Goal: Check status: Check status

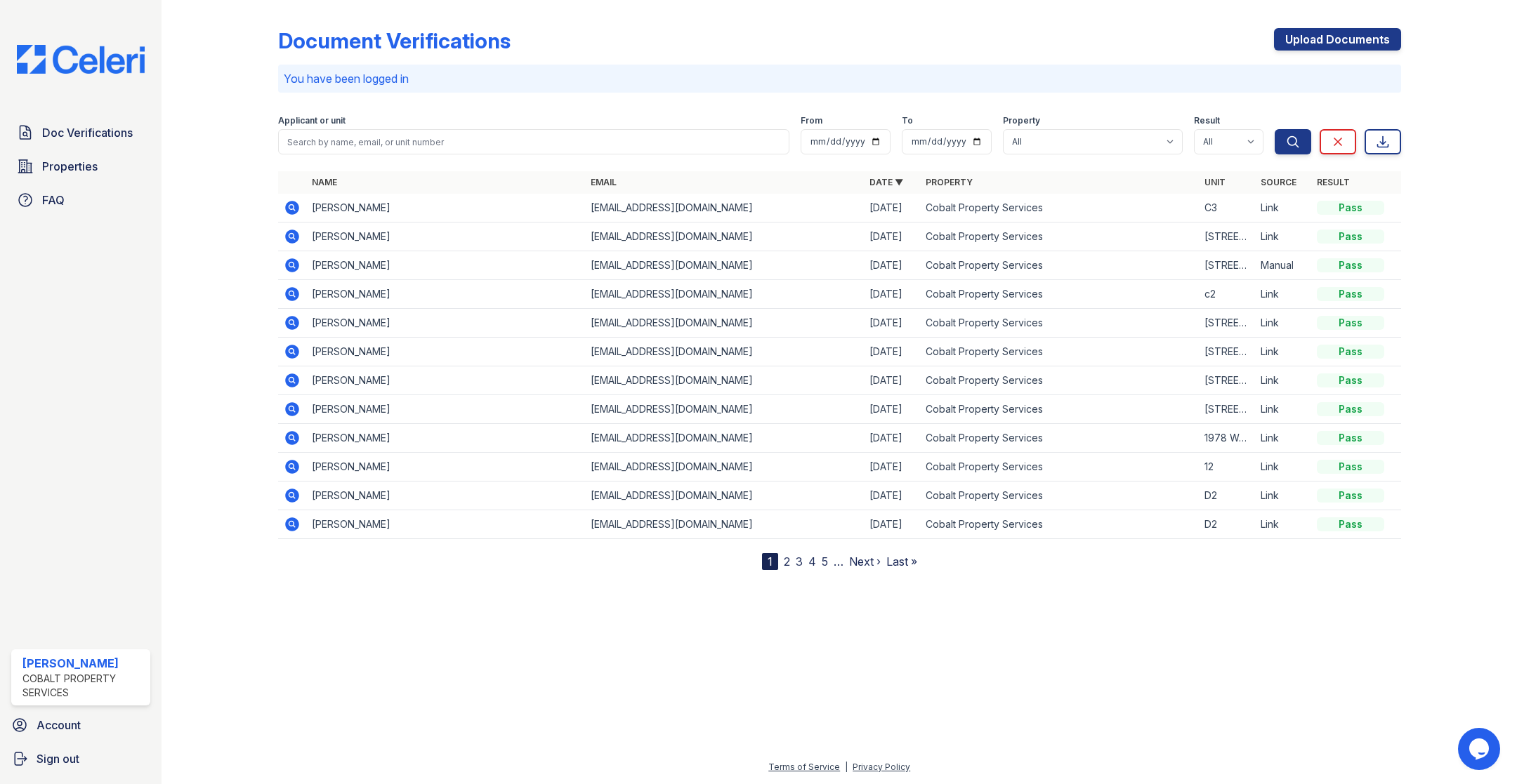
click at [289, 208] on icon at bounding box center [292, 207] width 16 height 16
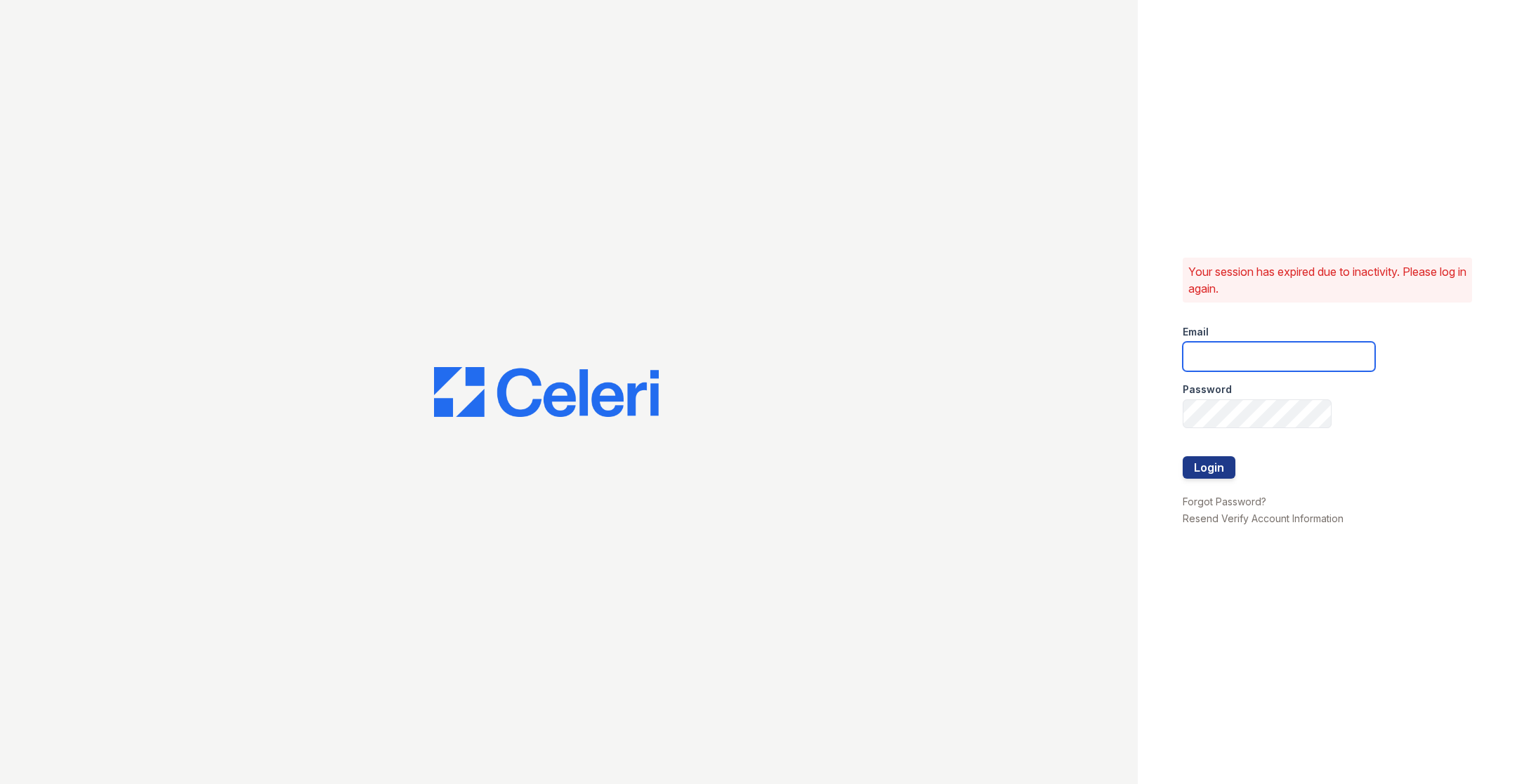
click at [1261, 351] on input "email" at bounding box center [1279, 357] width 192 height 29
type input "catherine@cobaltatl.com"
click at [1214, 459] on button "Login" at bounding box center [1209, 467] width 53 height 22
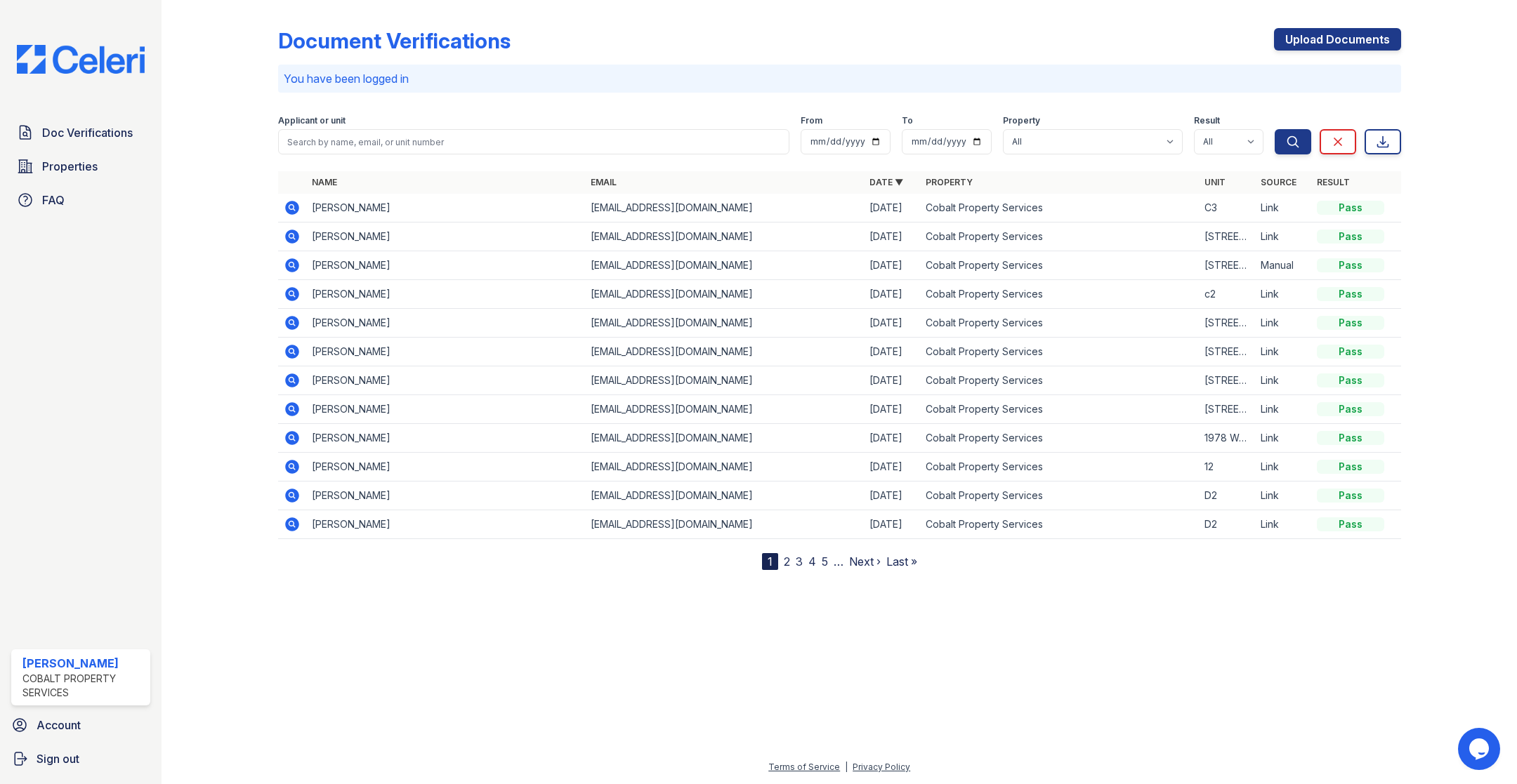
click at [294, 202] on icon at bounding box center [292, 208] width 14 height 14
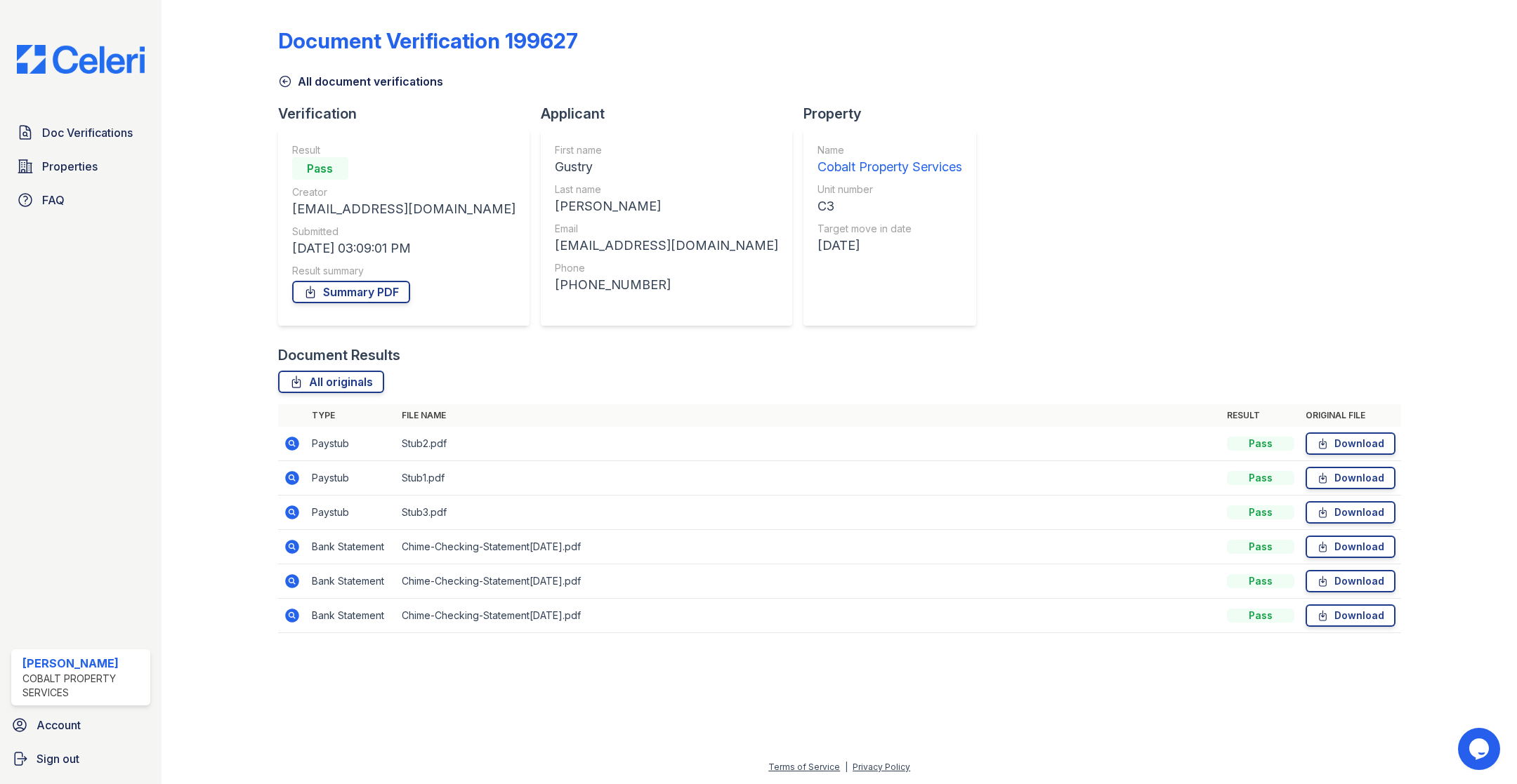
click at [292, 442] on icon at bounding box center [291, 442] width 3 height 3
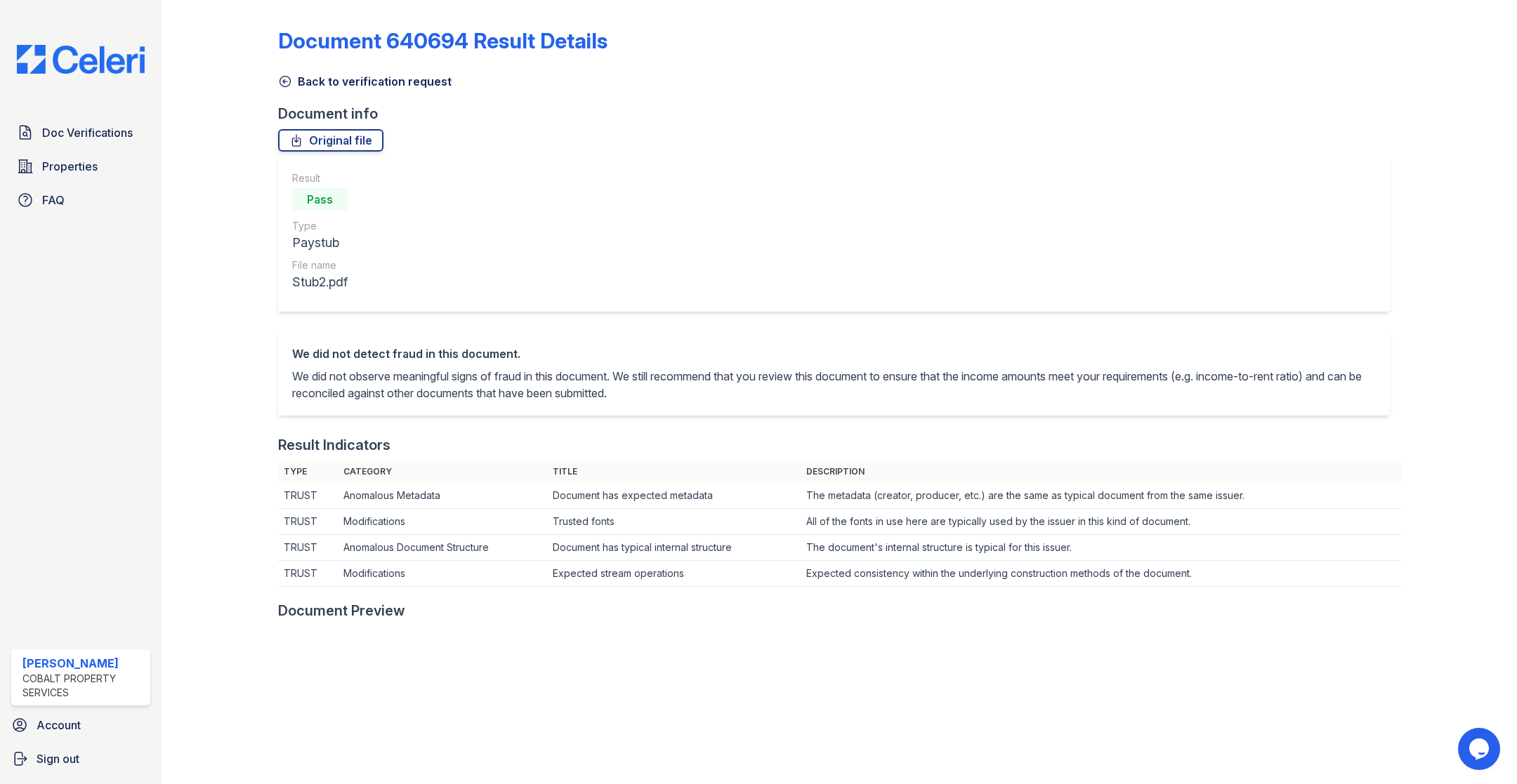
click at [285, 81] on icon at bounding box center [285, 81] width 10 height 10
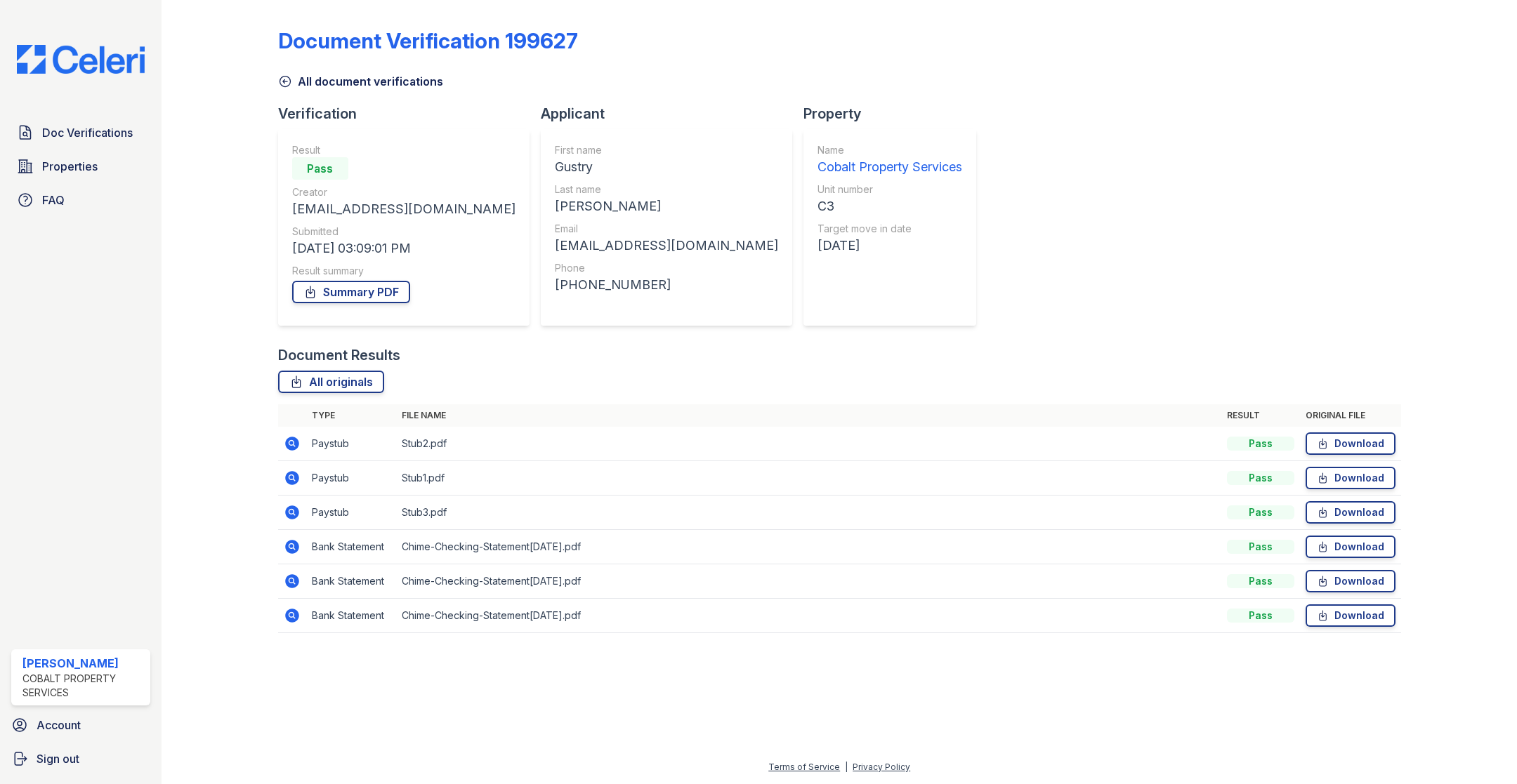
click at [293, 445] on icon at bounding box center [292, 443] width 16 height 16
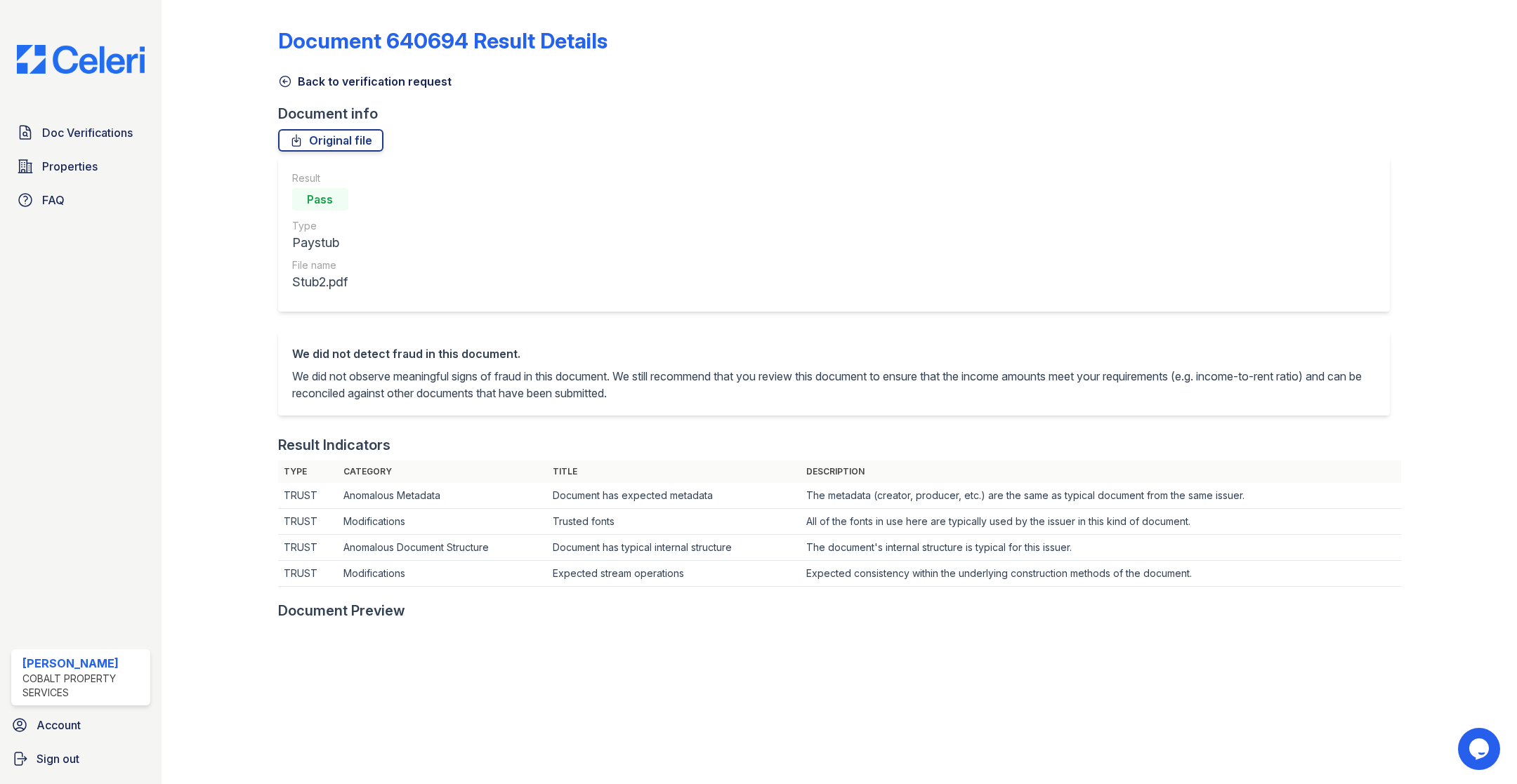
click at [281, 80] on icon at bounding box center [285, 81] width 14 height 14
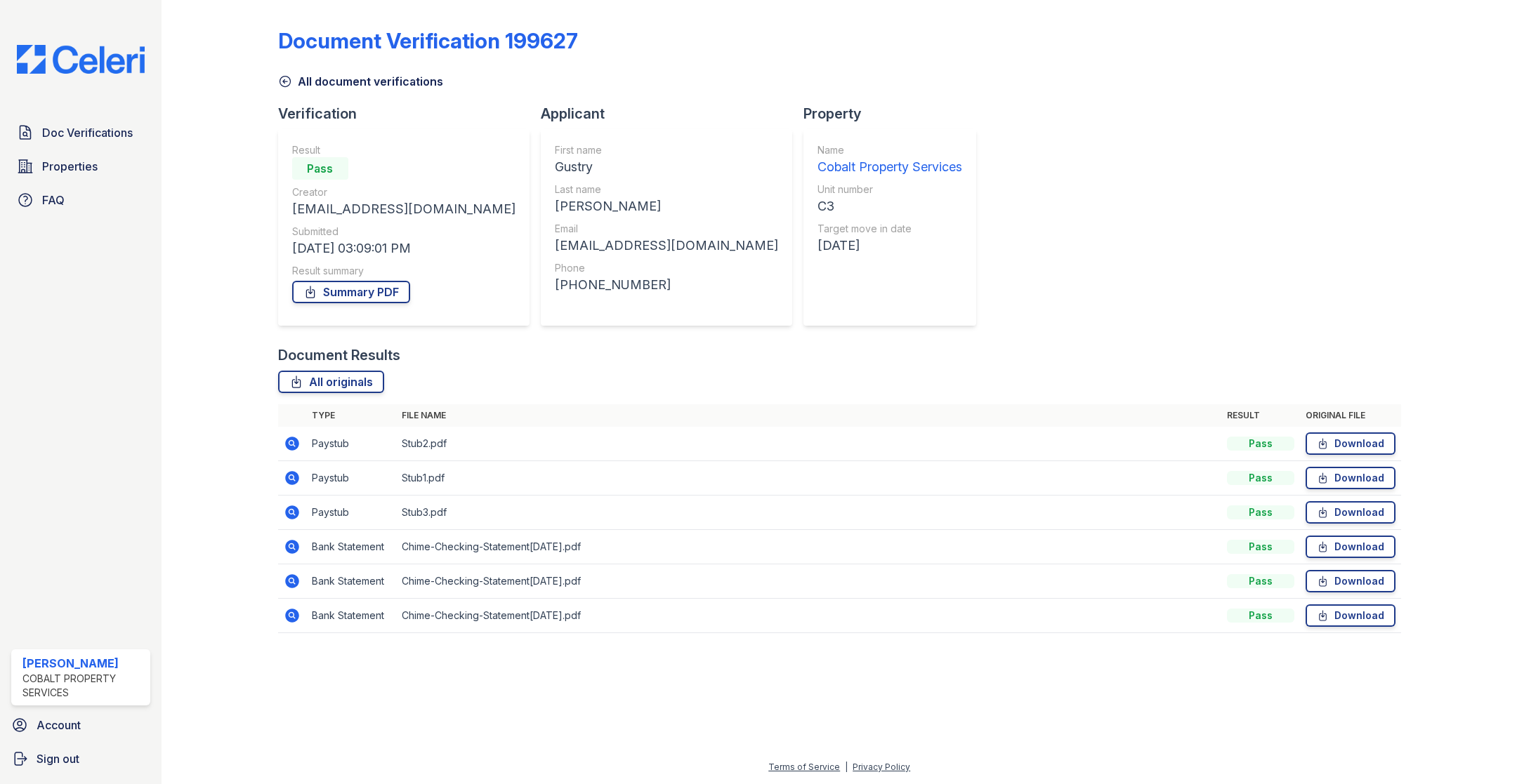
click at [293, 508] on icon at bounding box center [292, 512] width 14 height 14
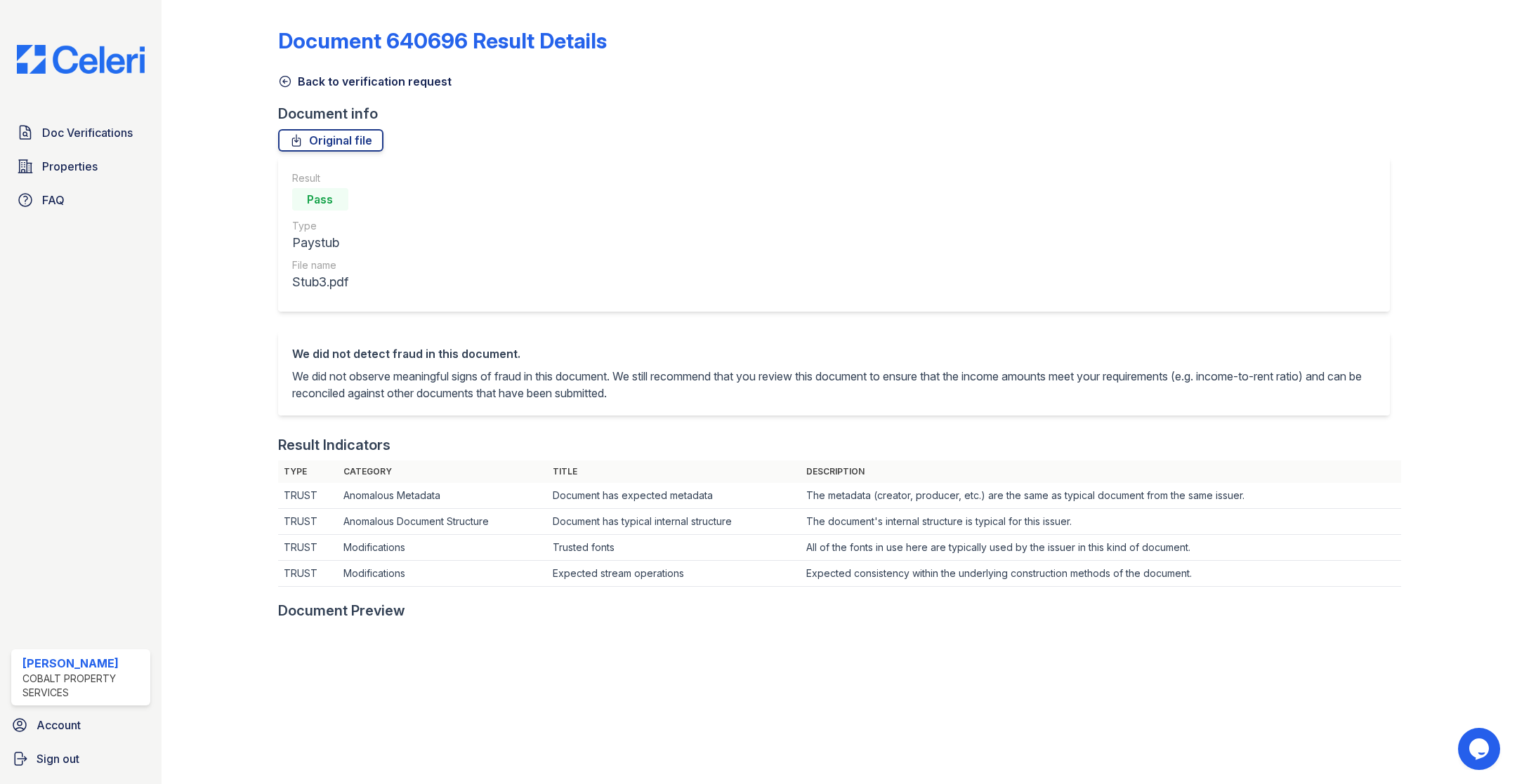
click at [281, 87] on icon at bounding box center [285, 81] width 14 height 14
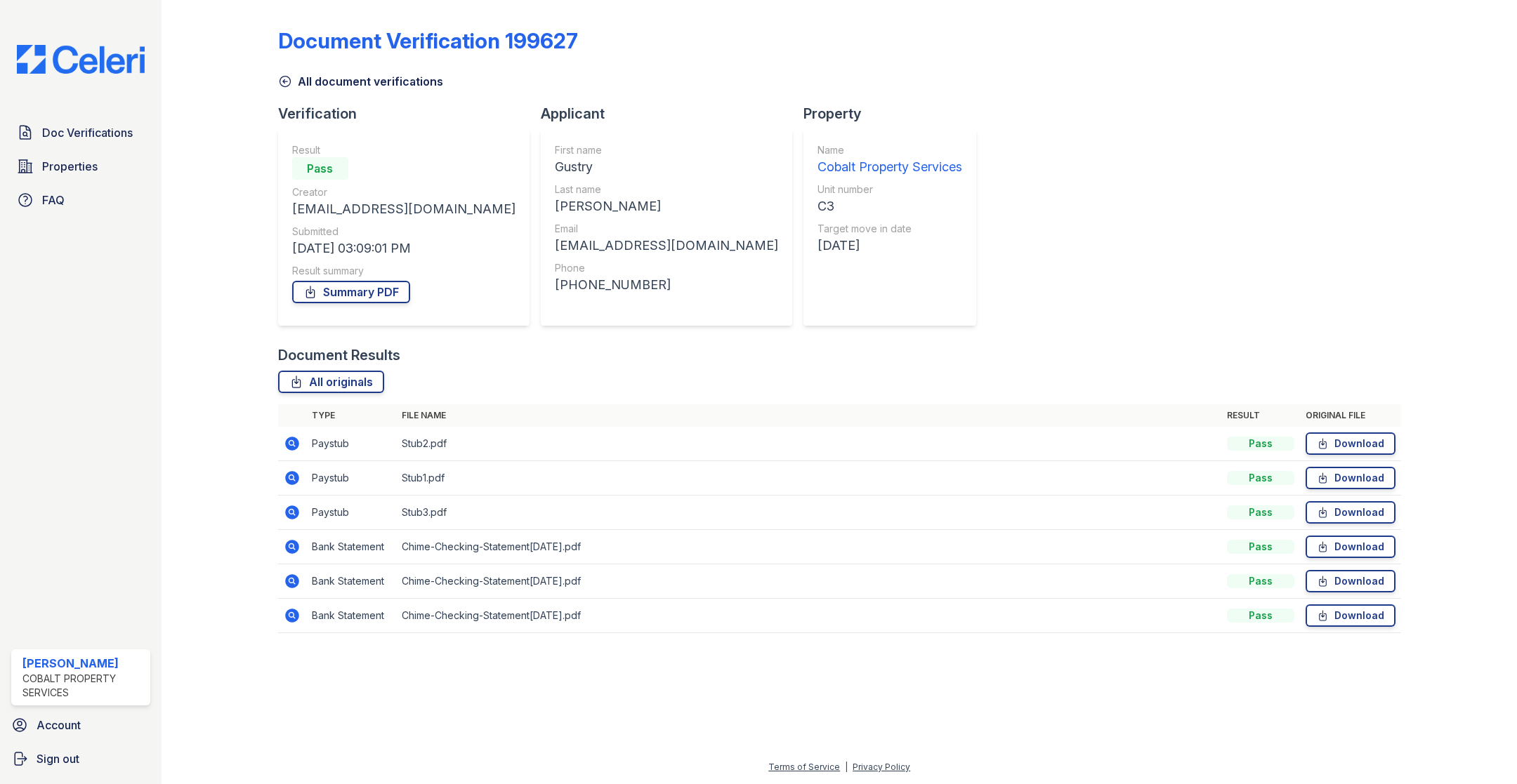
click at [296, 439] on icon at bounding box center [292, 444] width 14 height 14
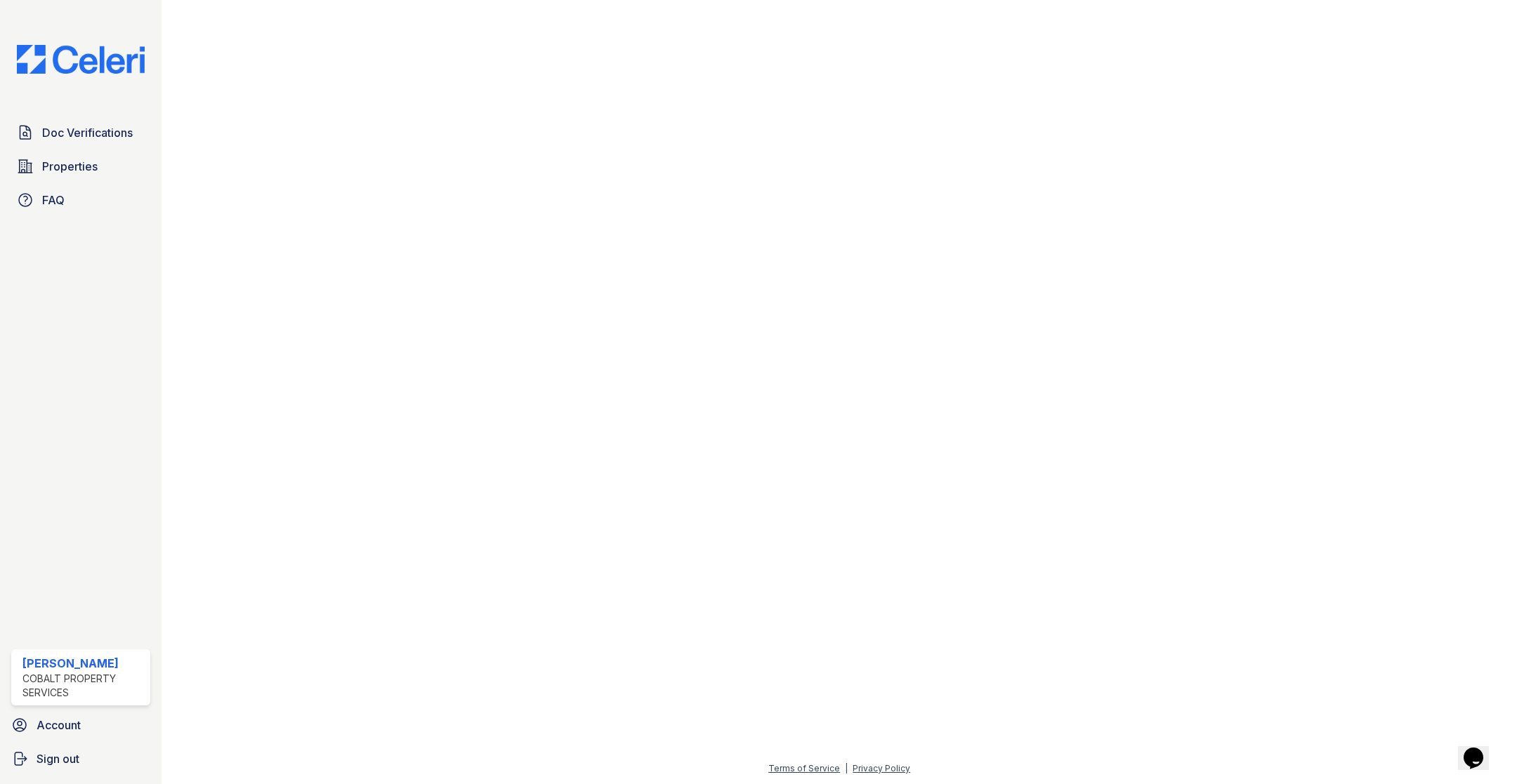
scroll to position [577, 0]
